Goal: Task Accomplishment & Management: Manage account settings

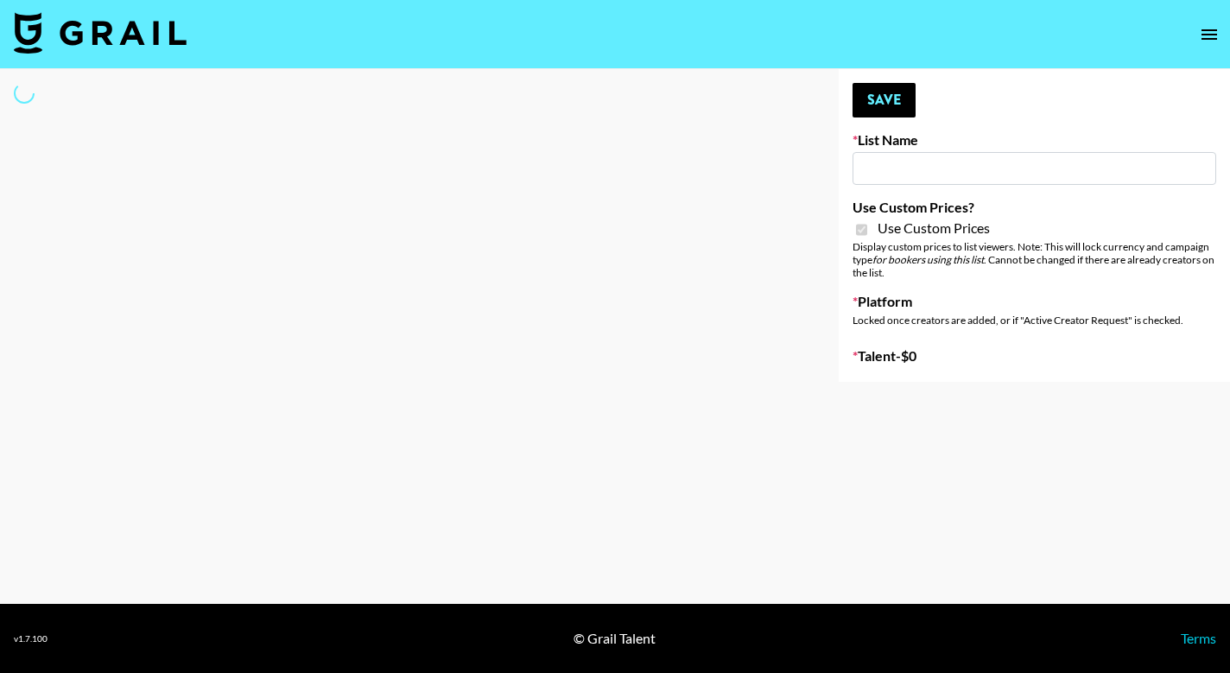
click at [981, 167] on input at bounding box center [1035, 168] width 364 height 33
type input "Fellowers x Grail | NYFW | FaceApp Collaboration | IG | s"
checkbox input "true"
select select "Brand"
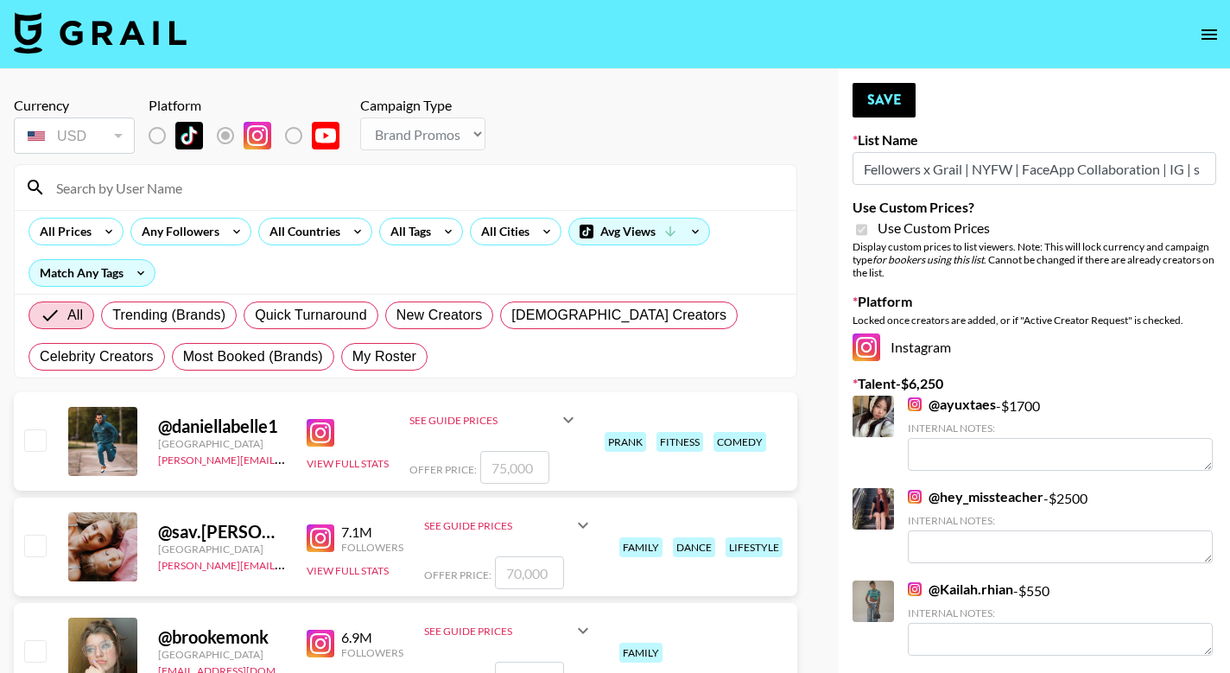
click at [946, 163] on input "Fellowers x Grail | NYFW | FaceApp Collaboration | IG | s" at bounding box center [1035, 168] width 364 height 33
type input "Fellowers x rail | NYFW | FaceApp Collaboration | IG | s"
click at [145, 187] on input at bounding box center [416, 188] width 740 height 28
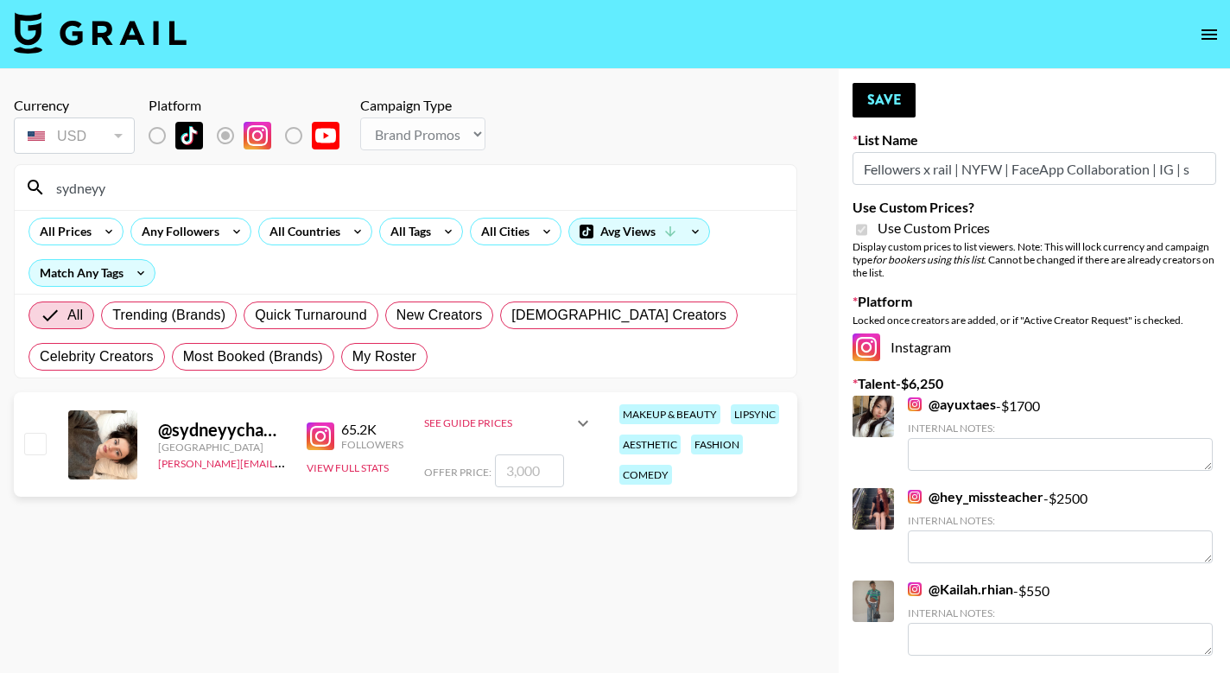
type input "[GEOGRAPHIC_DATA]"
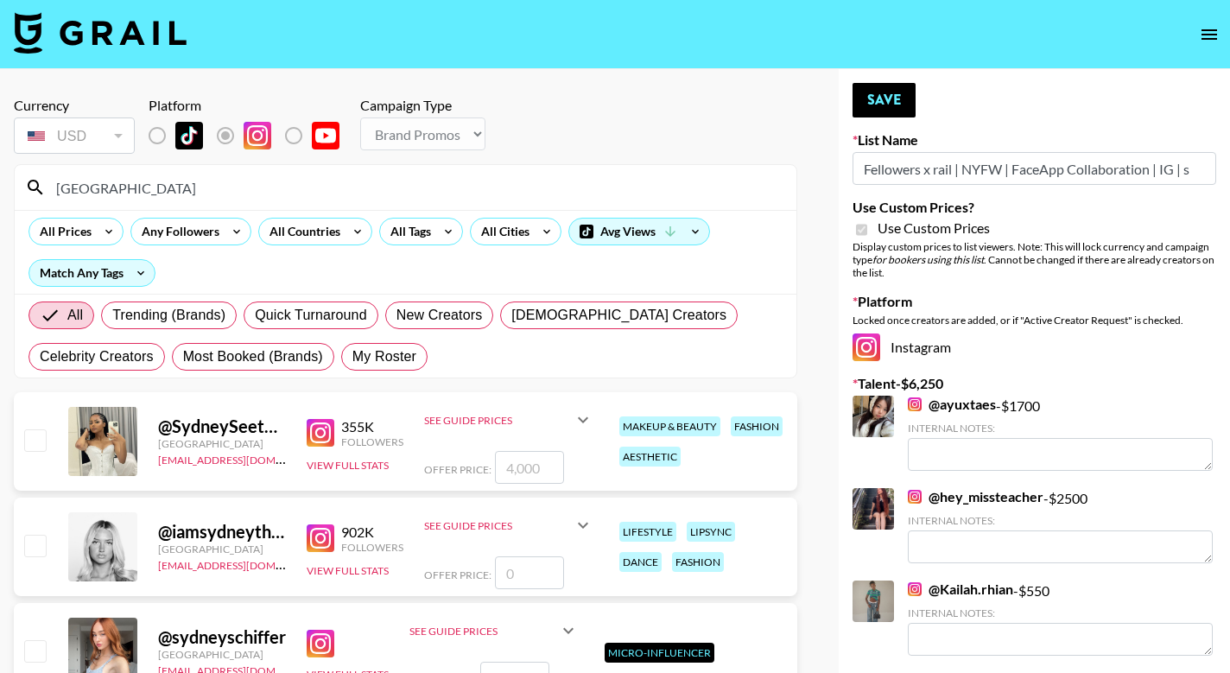
click at [35, 445] on input "checkbox" at bounding box center [34, 439] width 21 height 21
checkbox input "true"
type input "4000"
click at [32, 444] on input "checkbox" at bounding box center [34, 439] width 21 height 21
checkbox input "false"
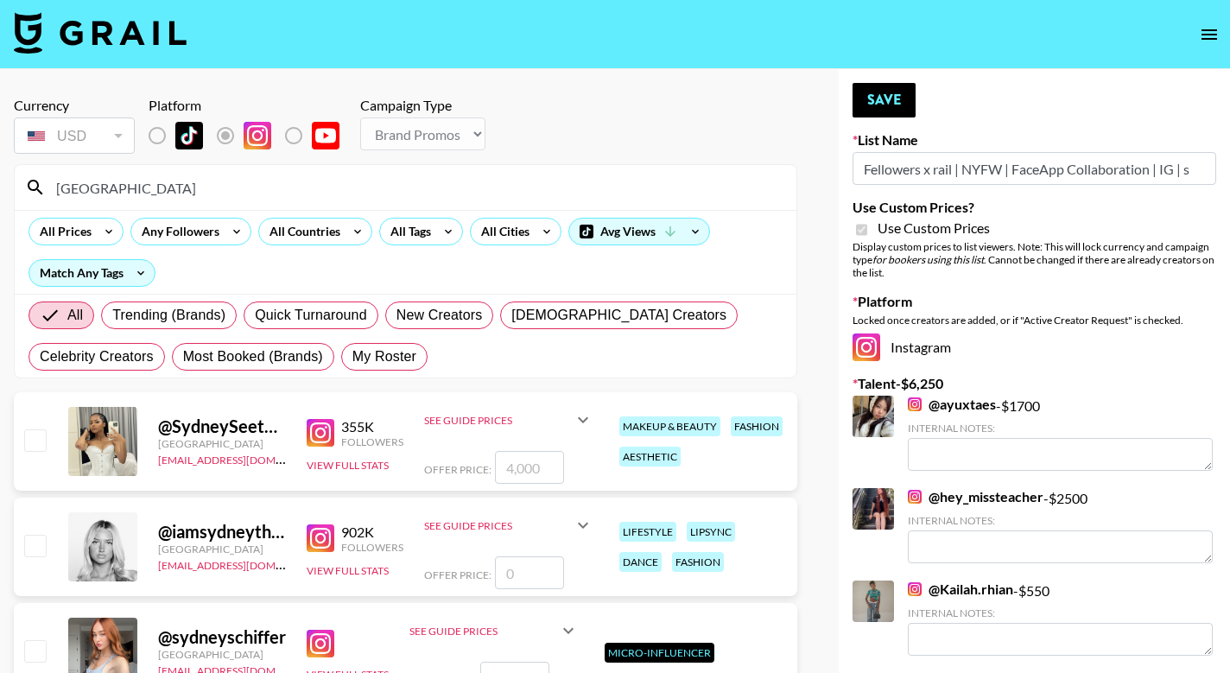
click at [122, 187] on input "[GEOGRAPHIC_DATA]" at bounding box center [416, 188] width 740 height 28
type input "S"
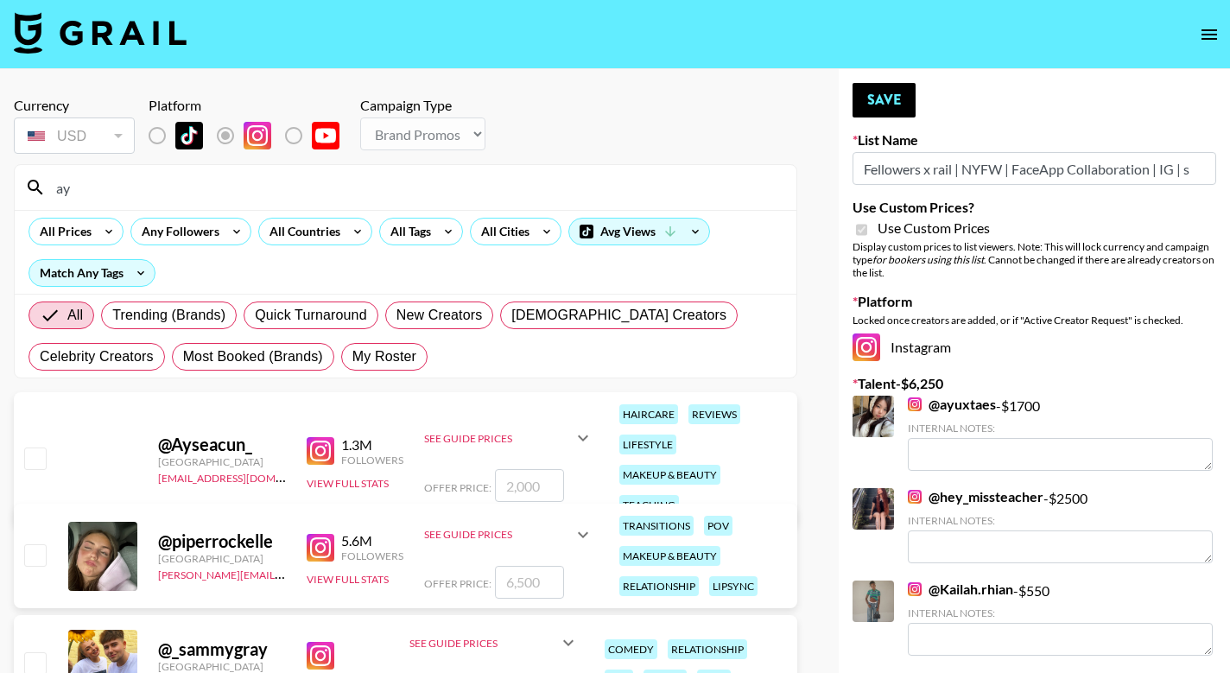
type input "a"
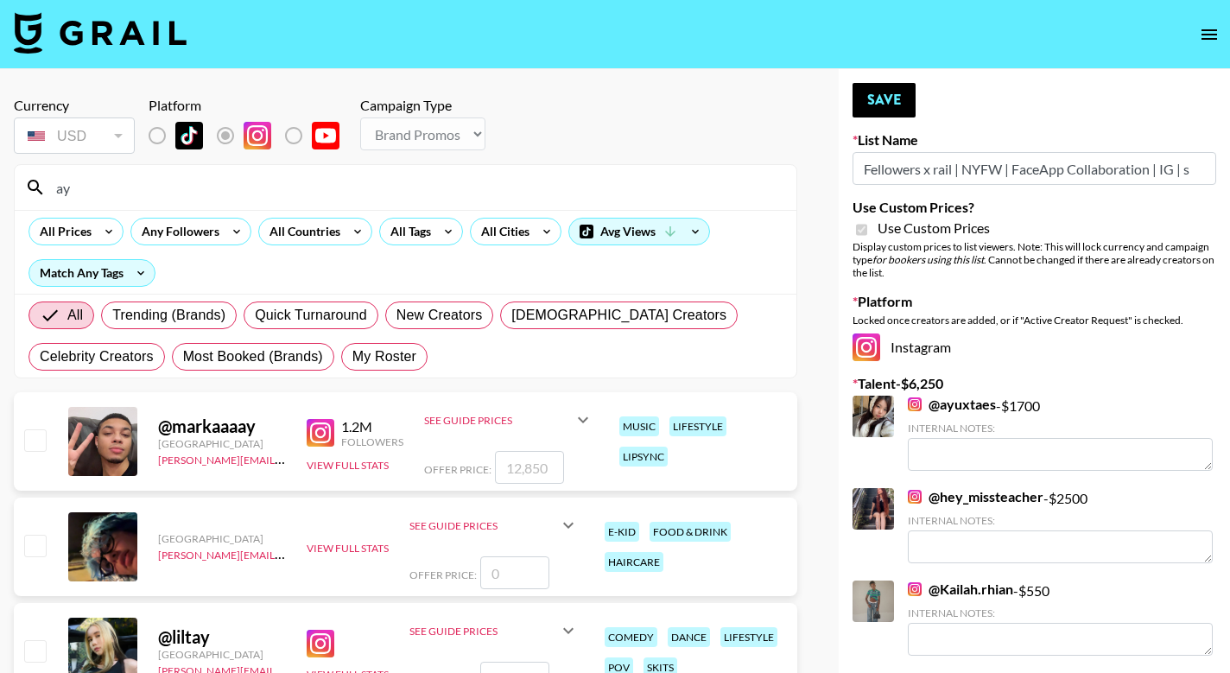
type input "a"
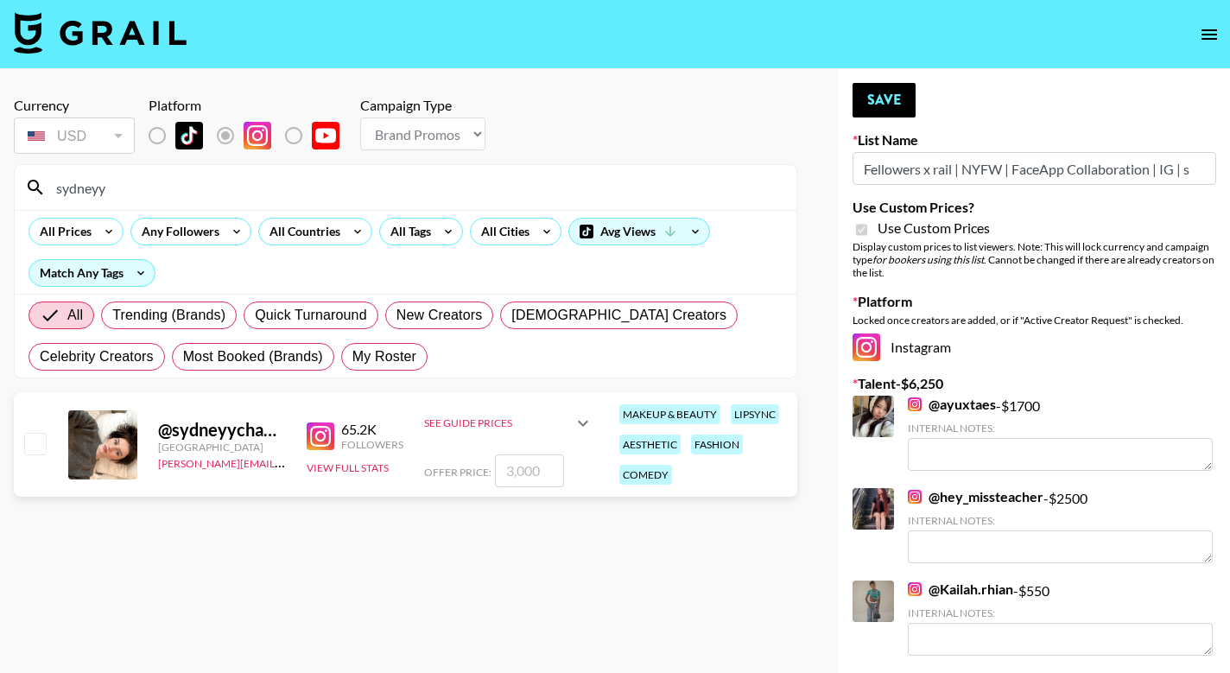
type input "[GEOGRAPHIC_DATA]"
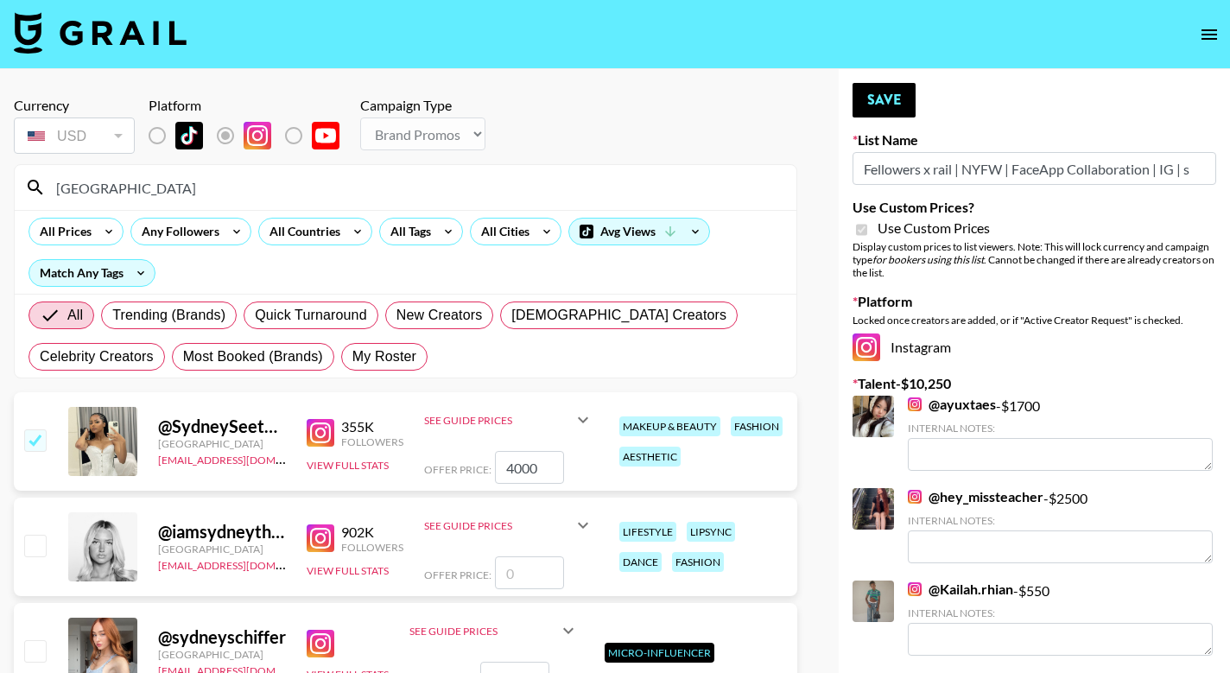
click at [36, 442] on input "checkbox" at bounding box center [34, 439] width 21 height 21
checkbox input "false"
click at [137, 193] on input "[GEOGRAPHIC_DATA]" at bounding box center [416, 188] width 740 height 28
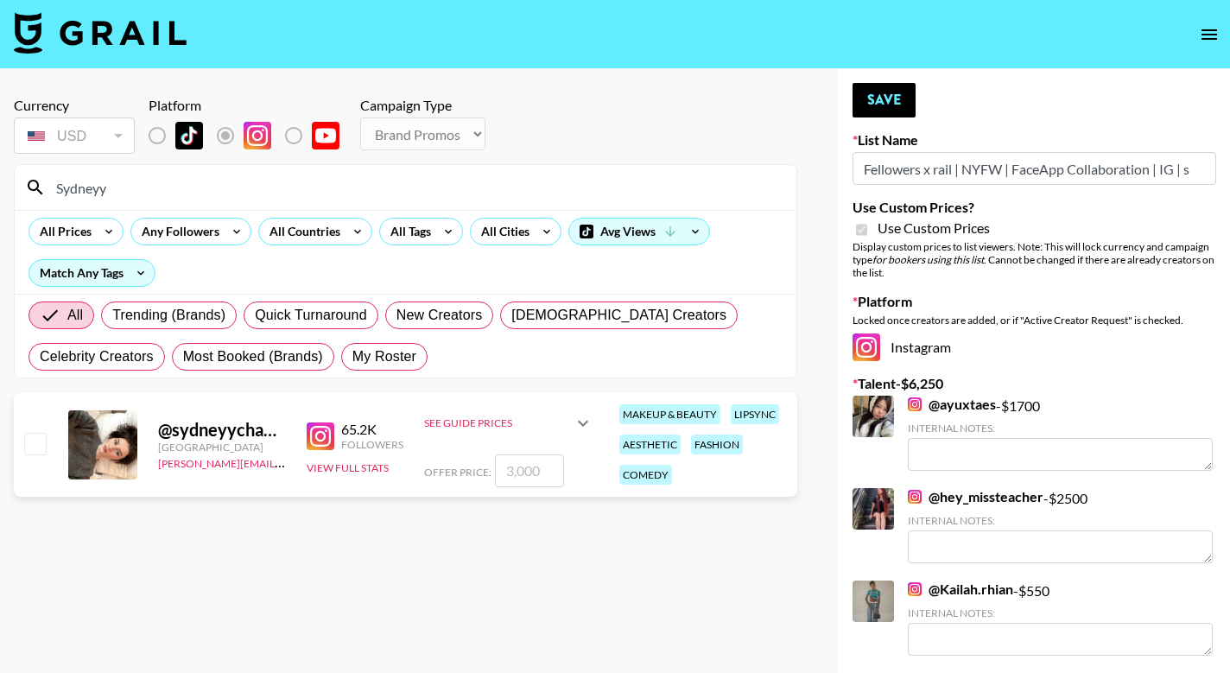
type input "Sydneyy"
click at [540, 475] on input "number" at bounding box center [529, 470] width 69 height 33
checkbox input "true"
type input "1"
checkbox input "false"
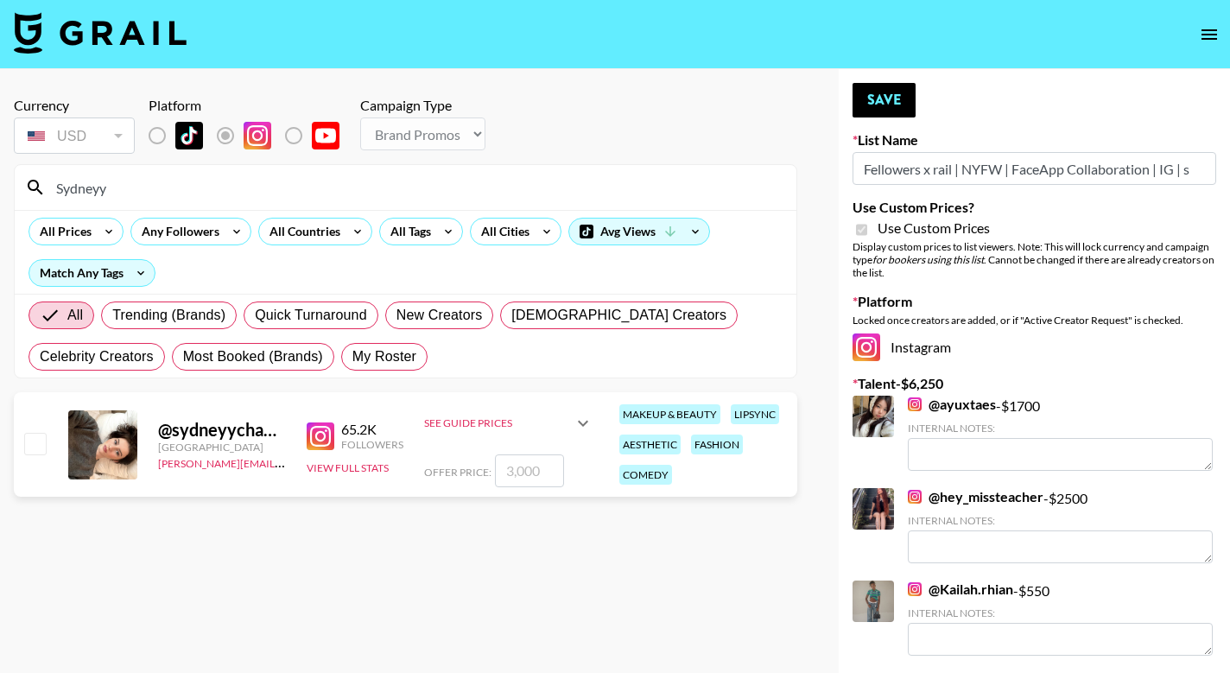
click at [456, 624] on div "Currency USD USD ​ Platform Campaign Type Choose Type... Song Promos Brand Prom…" at bounding box center [405, 424] width 811 height 710
click at [33, 444] on input "checkbox" at bounding box center [34, 443] width 21 height 21
checkbox input "true"
type input "3000"
click at [883, 103] on button "Save" at bounding box center [884, 100] width 63 height 35
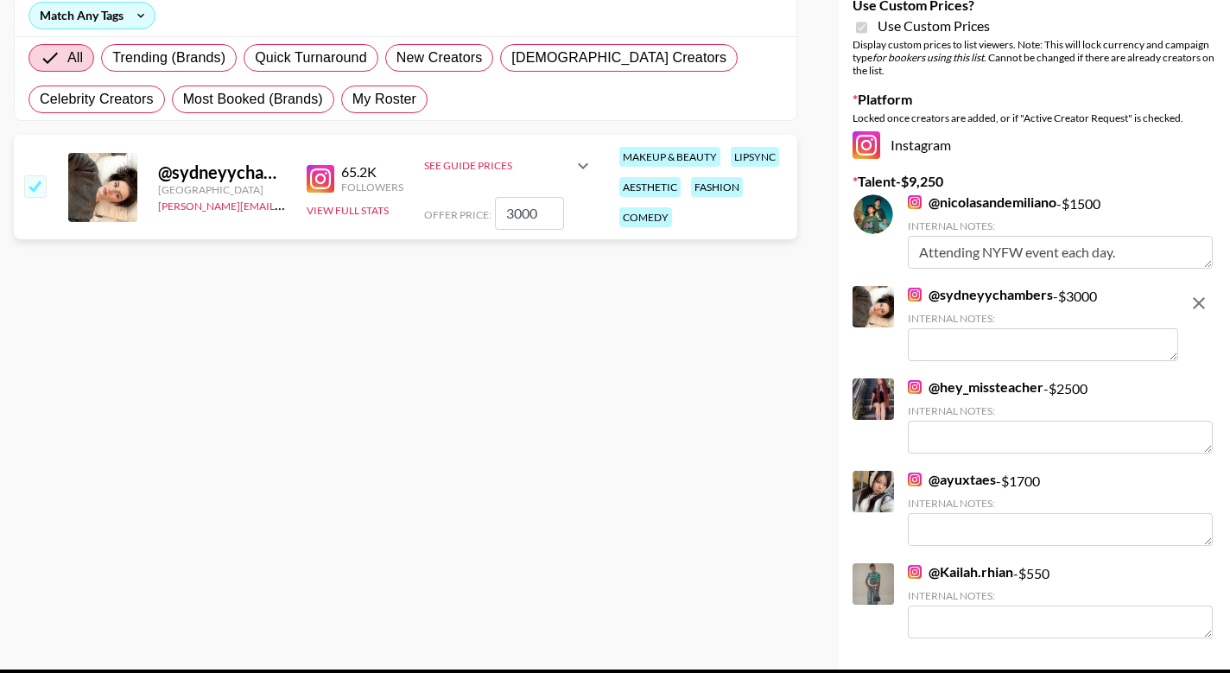
scroll to position [259, 0]
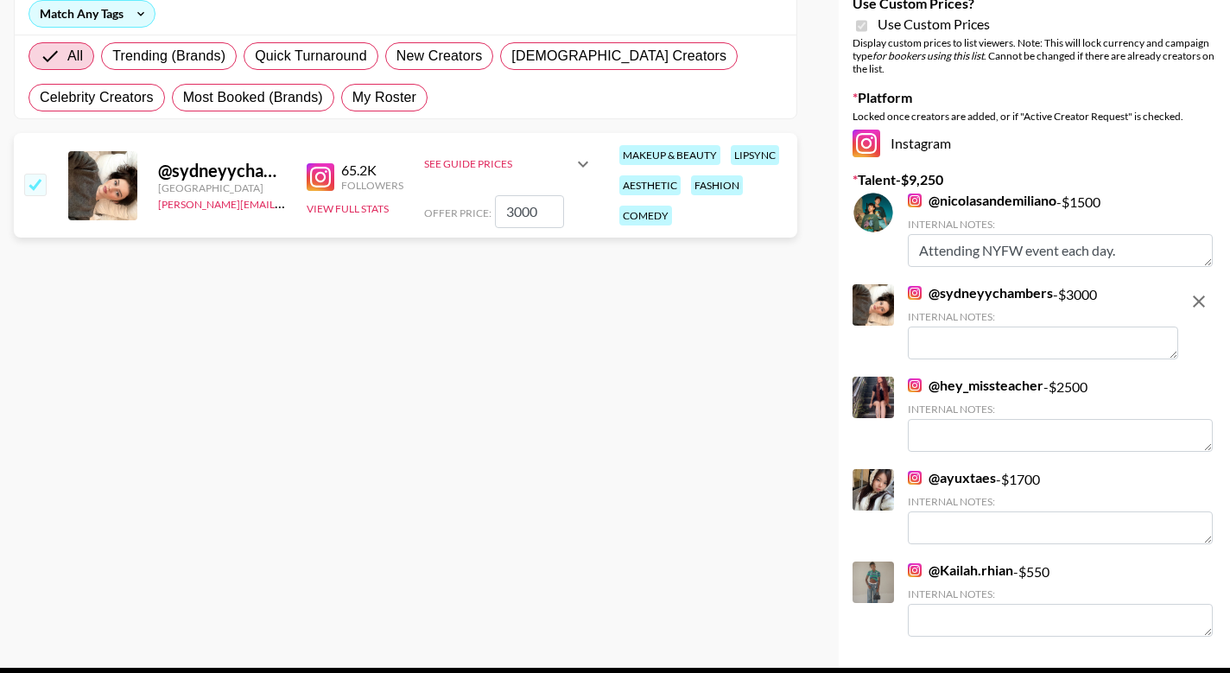
click at [989, 347] on textarea at bounding box center [1043, 343] width 270 height 33
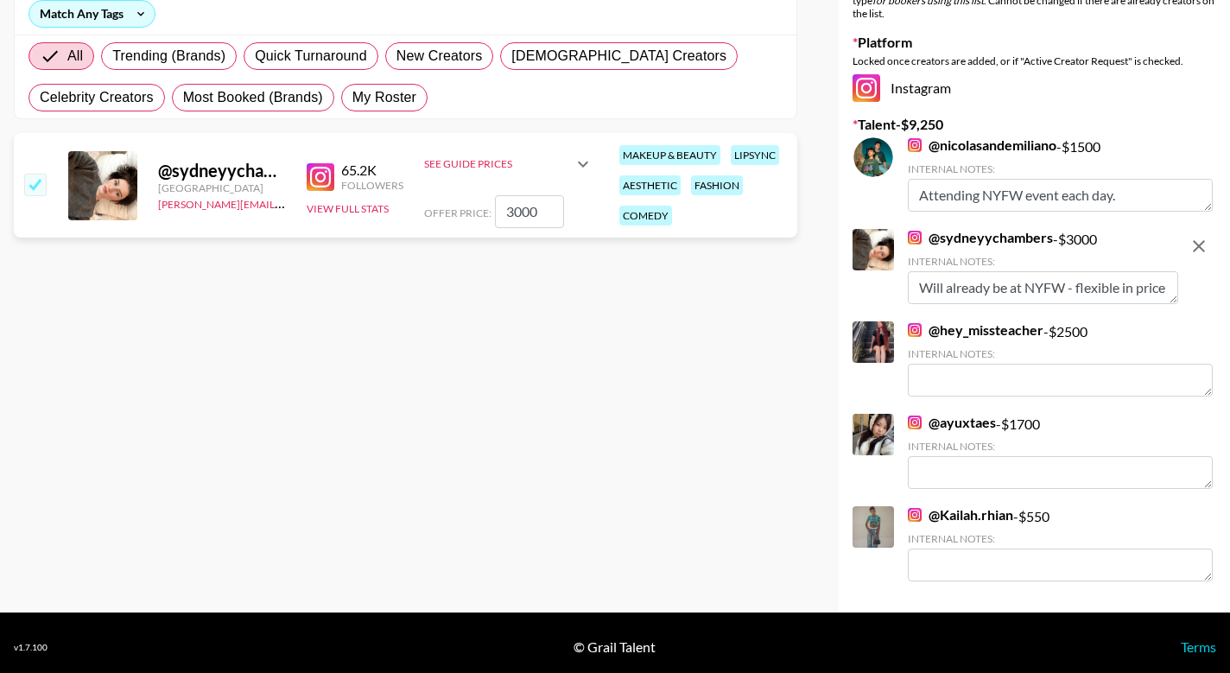
scroll to position [13, 0]
type textarea "Will already be at NYFW - flexible in price"
click at [861, 497] on div "Your changes have been saved! Save List Name Fellowers x rail | NYFW | FaceApp …" at bounding box center [1034, 211] width 391 height 803
click at [670, 590] on div "Currency USD USD ​ Platform Campaign Type Choose Type... Song Promos Brand Prom…" at bounding box center [405, 211] width 811 height 803
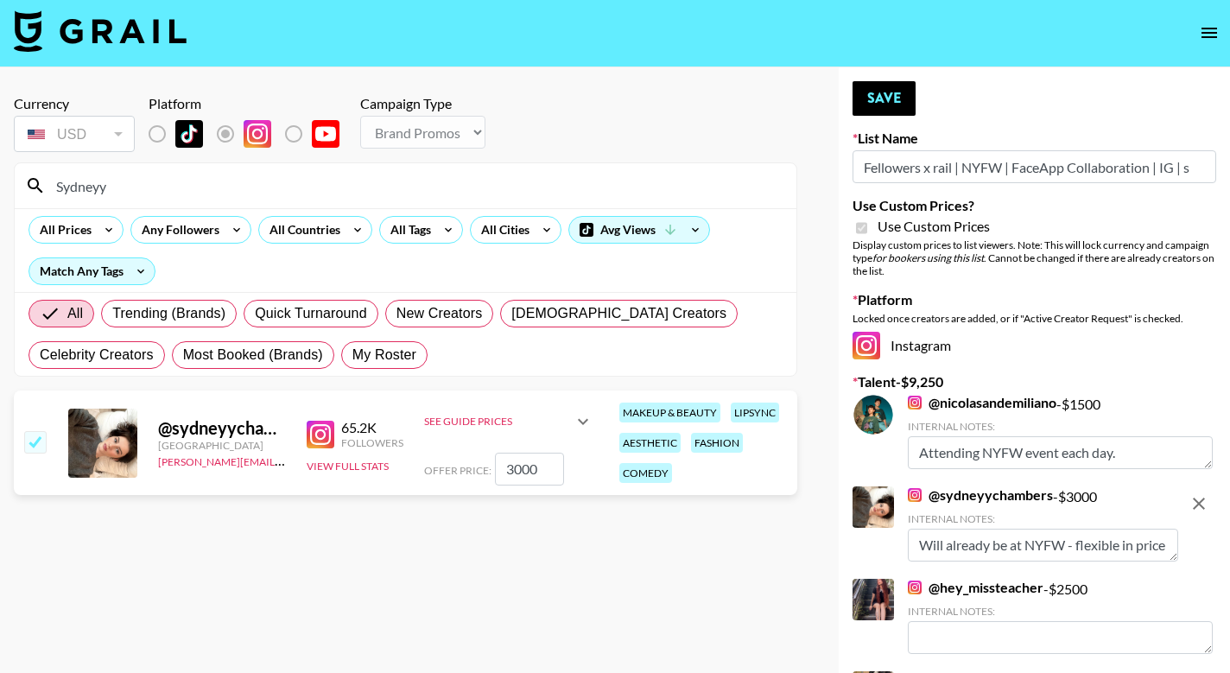
scroll to position [4, 0]
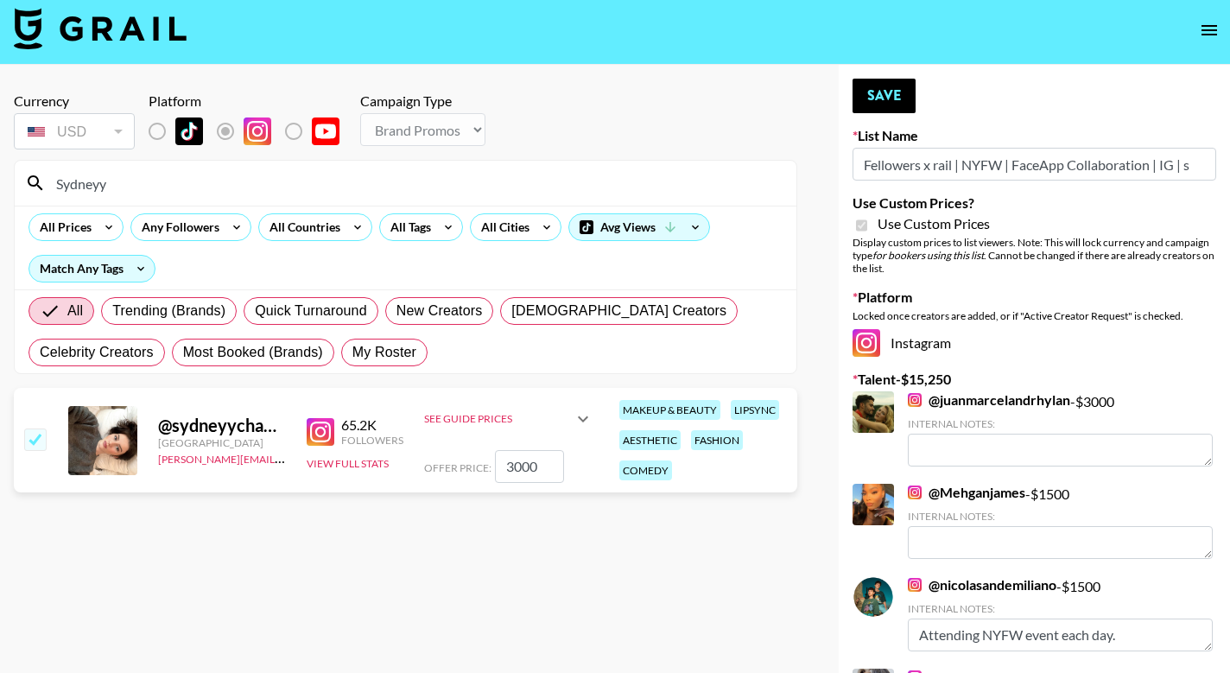
type textarea "Attending 3 events for NYFW"
